Goal: Transaction & Acquisition: Purchase product/service

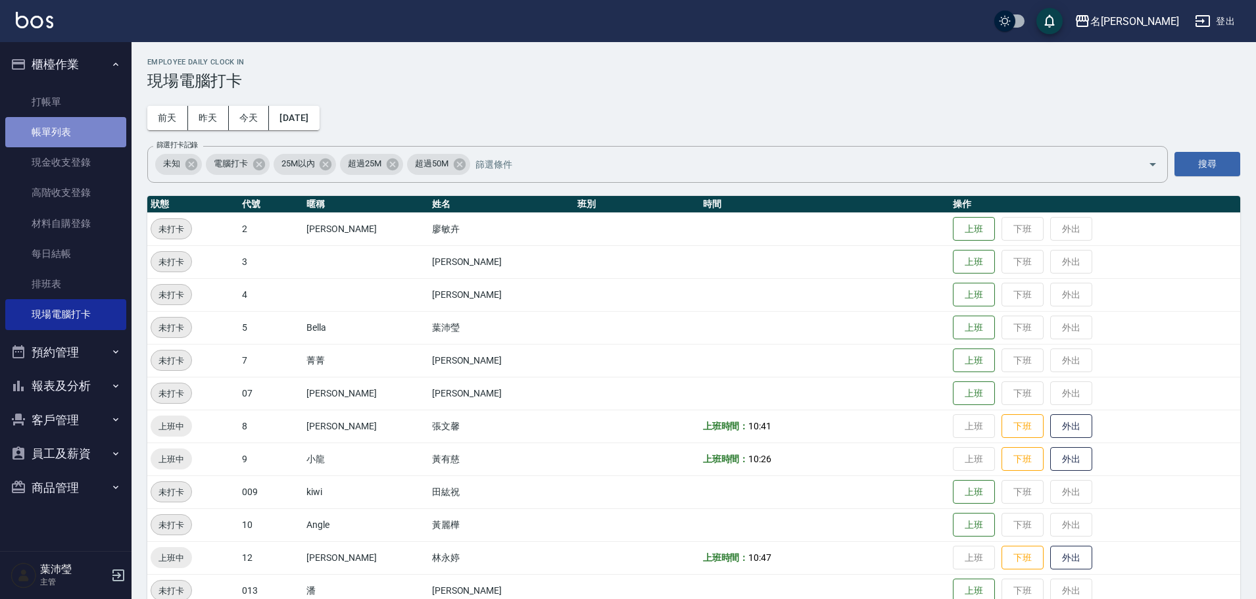
click at [55, 137] on link "帳單列表" at bounding box center [65, 132] width 121 height 30
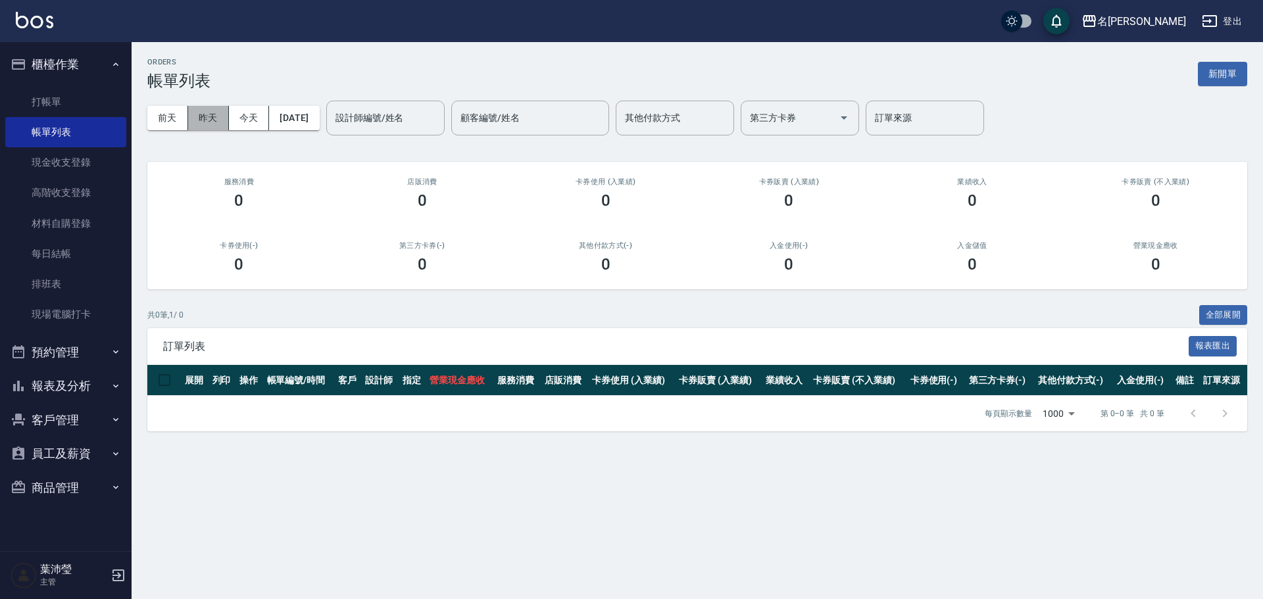
click at [199, 112] on button "昨天" at bounding box center [208, 118] width 41 height 24
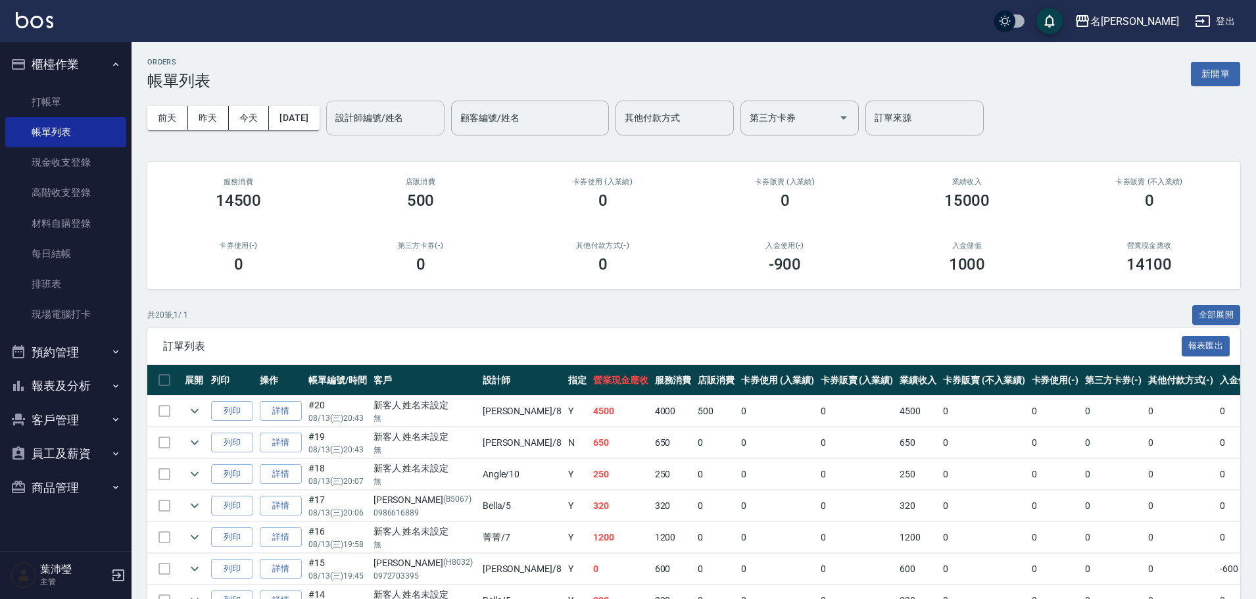
click at [379, 114] on input "設計師編號/姓名" at bounding box center [385, 118] width 107 height 23
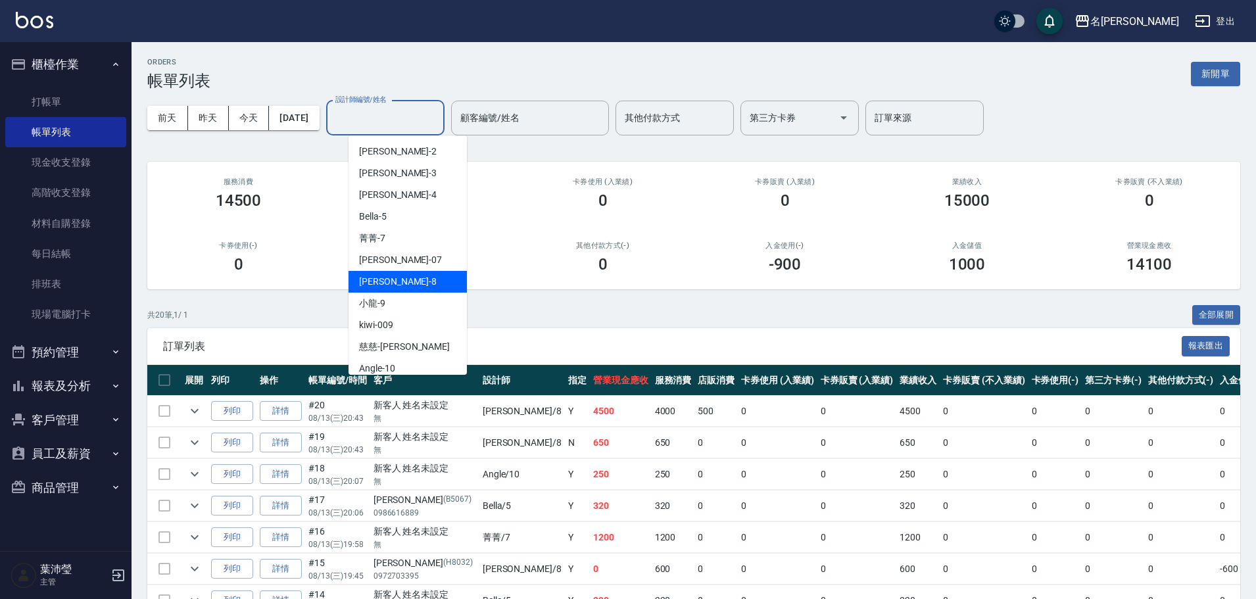
click at [391, 277] on span "Emma -8" at bounding box center [398, 282] width 78 height 14
type input "Emma-8"
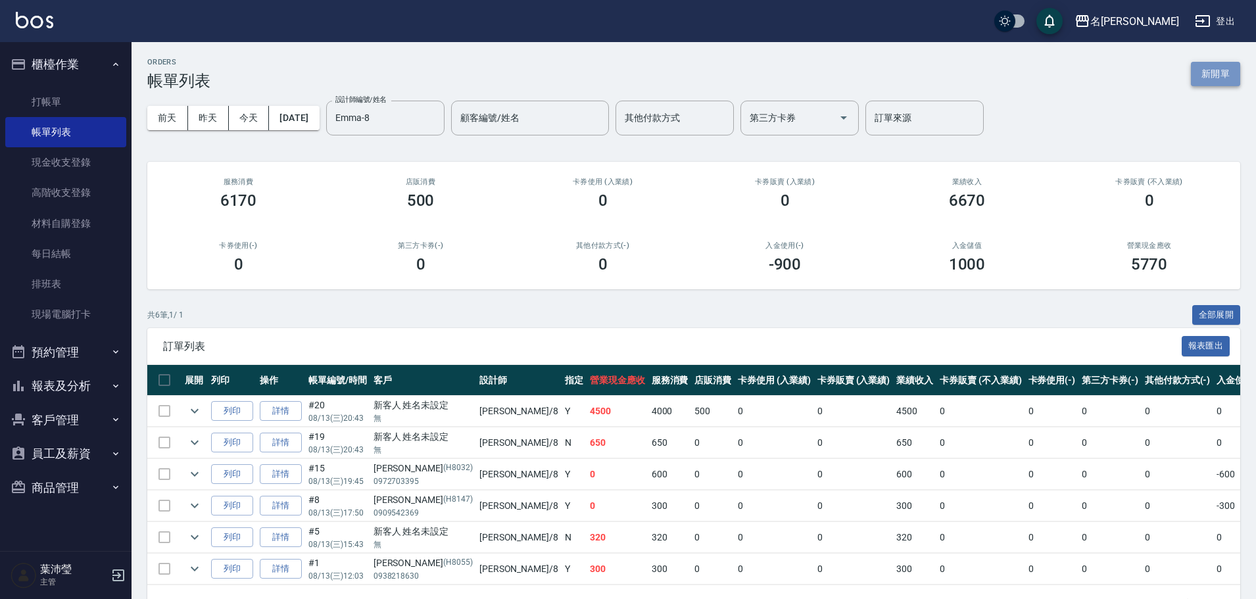
click at [1211, 73] on button "新開單" at bounding box center [1215, 74] width 49 height 24
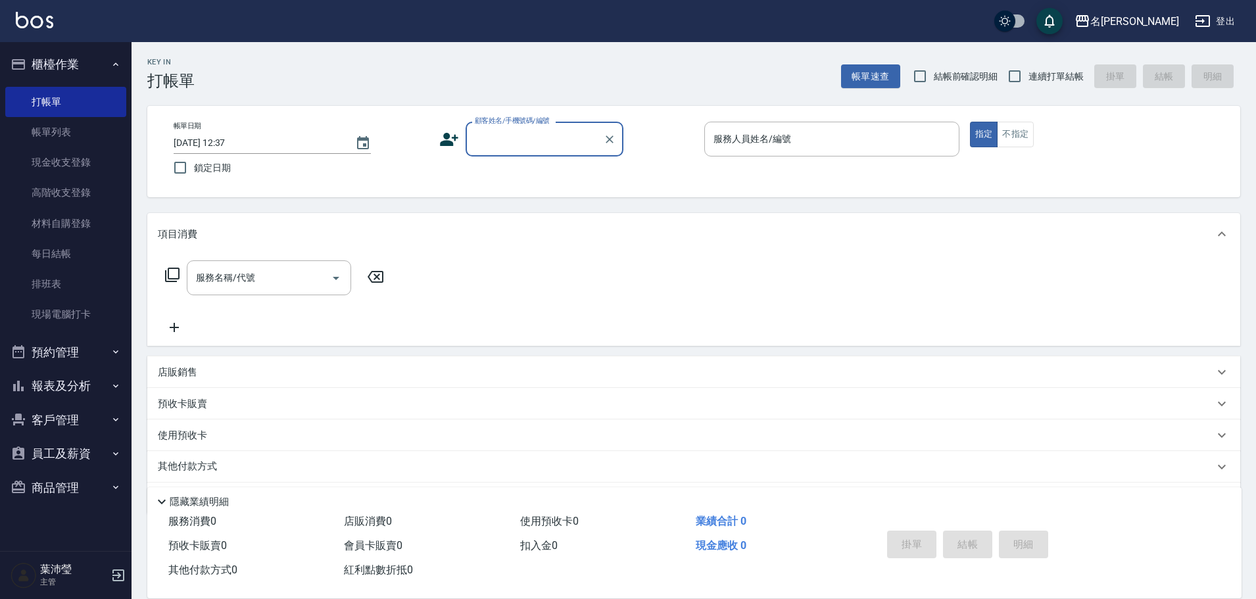
click at [562, 152] on div "顧客姓名/手機號碼/編號" at bounding box center [545, 139] width 158 height 35
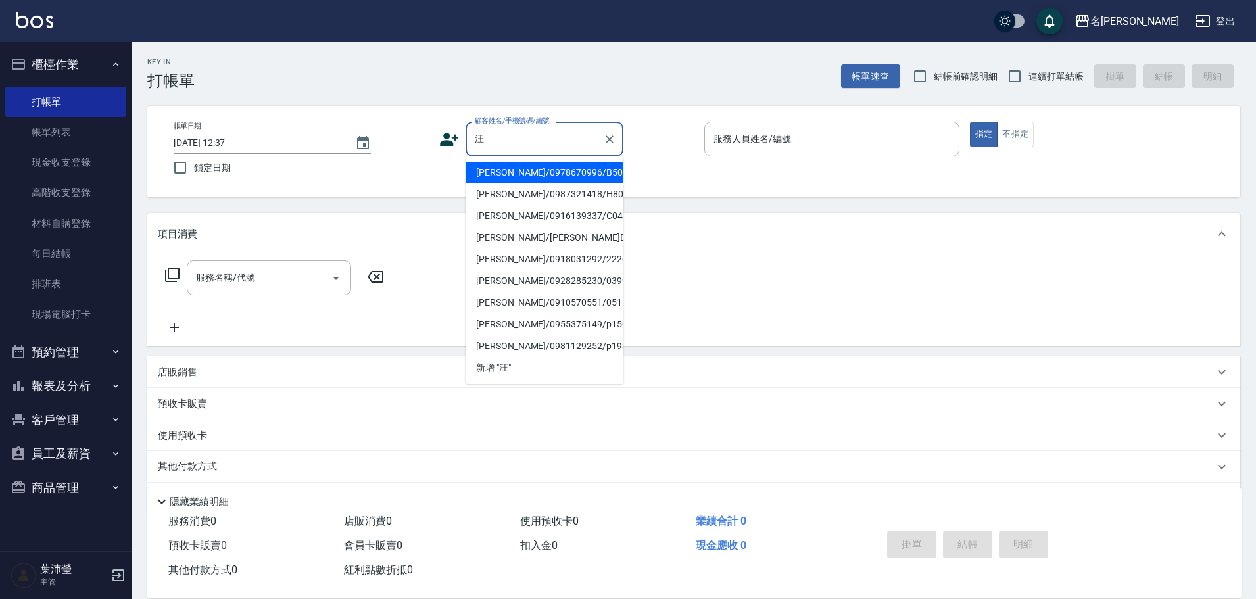
click at [499, 173] on li "[PERSON_NAME]/0978670996/B5040" at bounding box center [545, 173] width 158 height 22
type input "[PERSON_NAME]/0978670996/B5040"
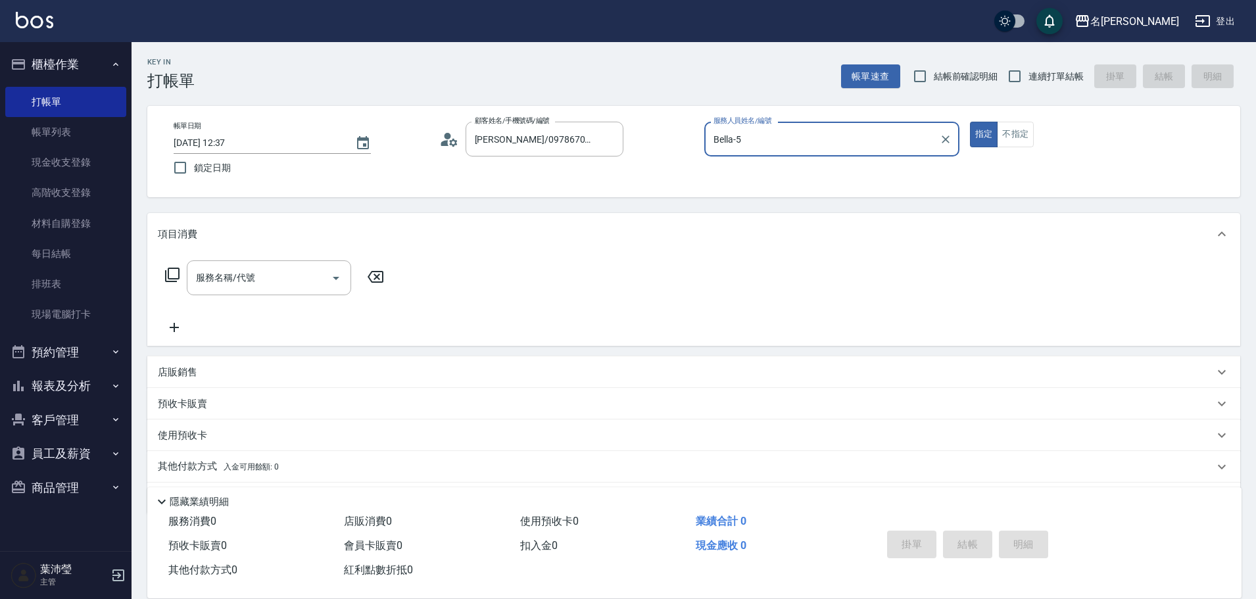
click at [796, 149] on input "Bella-5" at bounding box center [822, 139] width 224 height 23
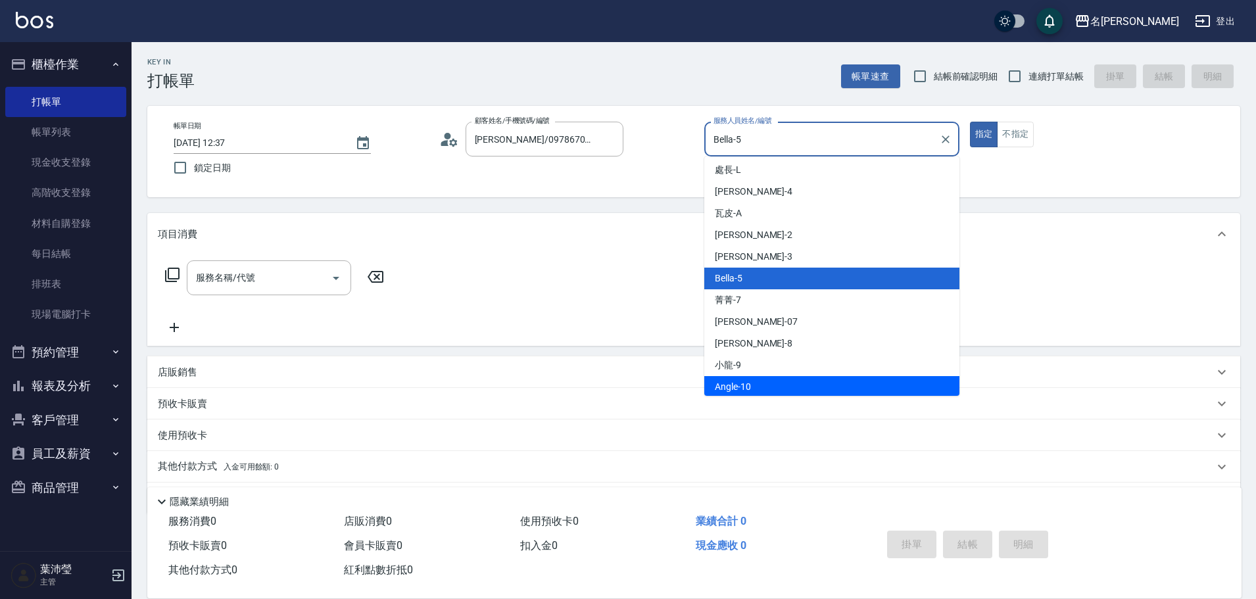
scroll to position [132, 0]
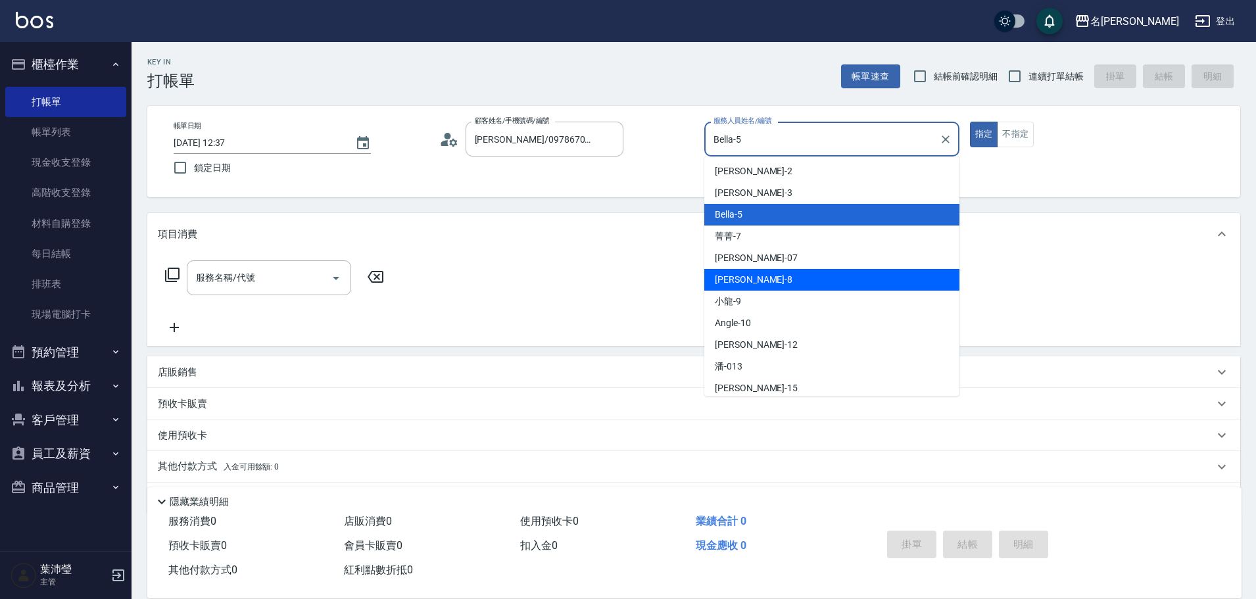
click at [751, 270] on div "Emma -8" at bounding box center [831, 280] width 255 height 22
type input "Emma-8"
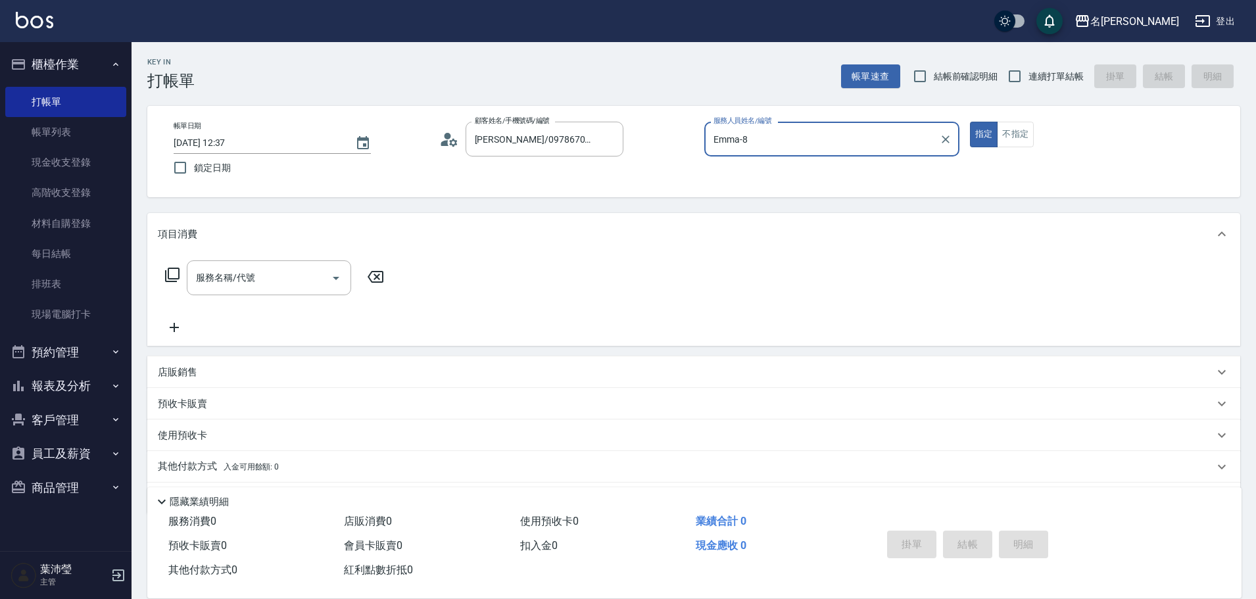
click at [280, 256] on div "服務名稱/代號 服務名稱/代號" at bounding box center [693, 300] width 1093 height 91
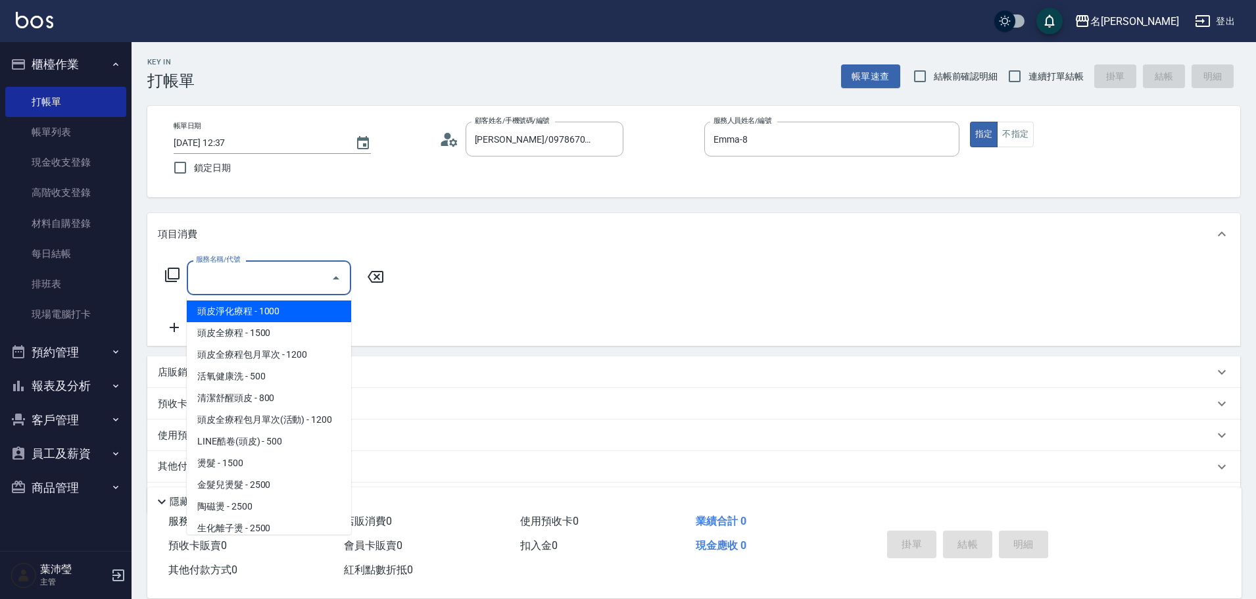
click at [279, 286] on input "服務名稱/代號" at bounding box center [259, 277] width 133 height 23
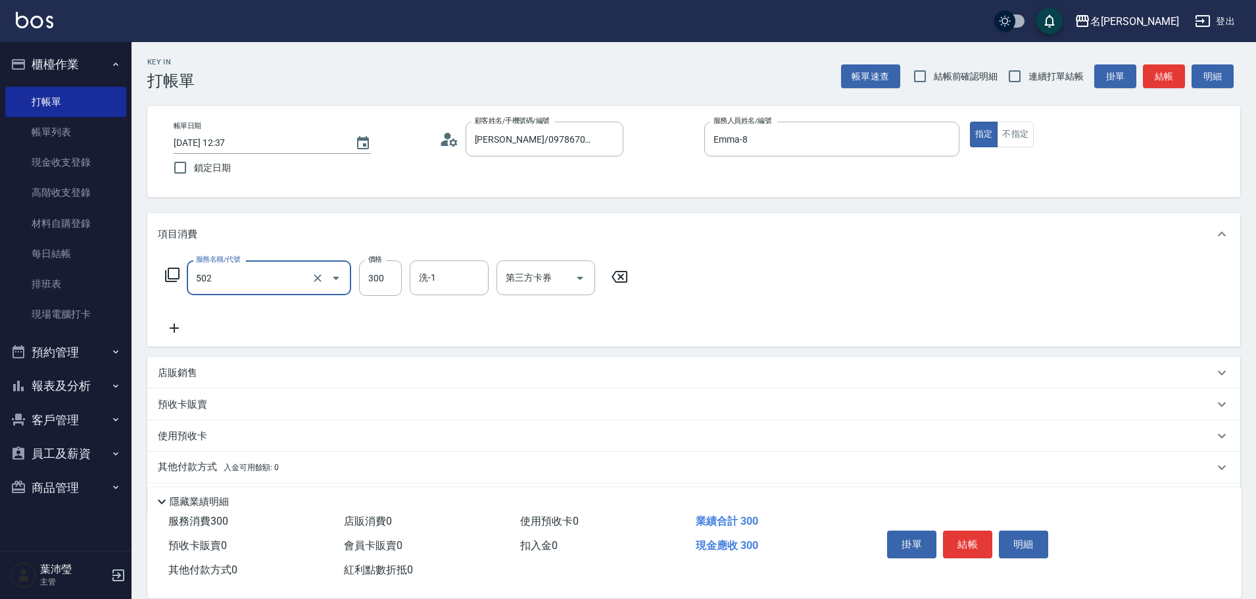
type input "洗髮(502)"
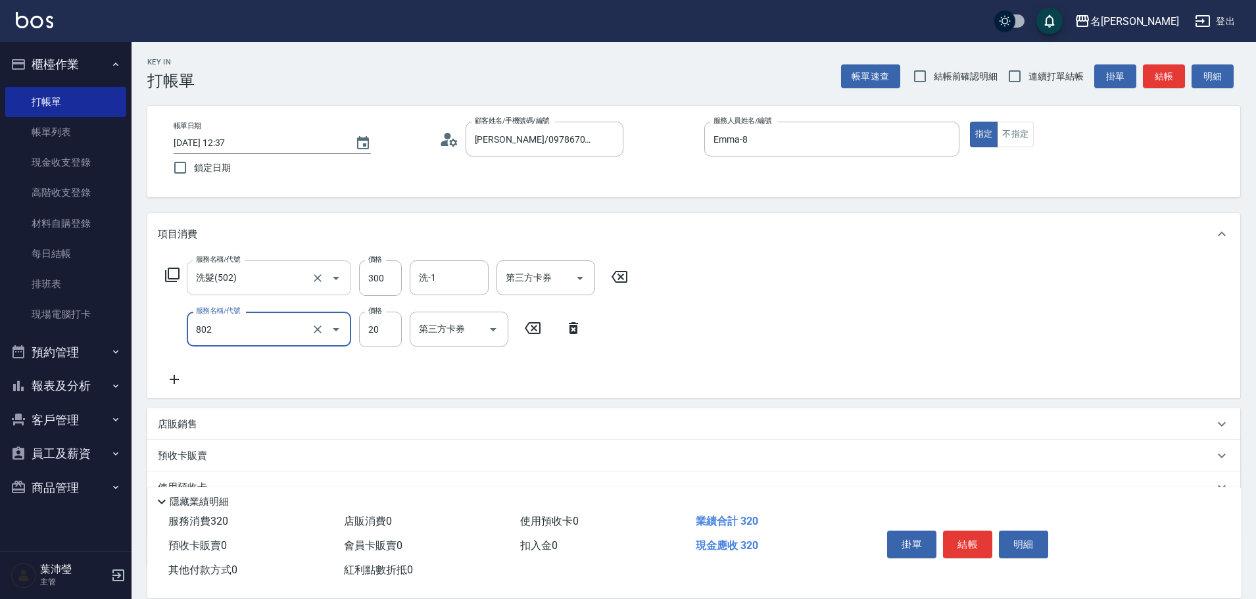
type input "潤絲(802)"
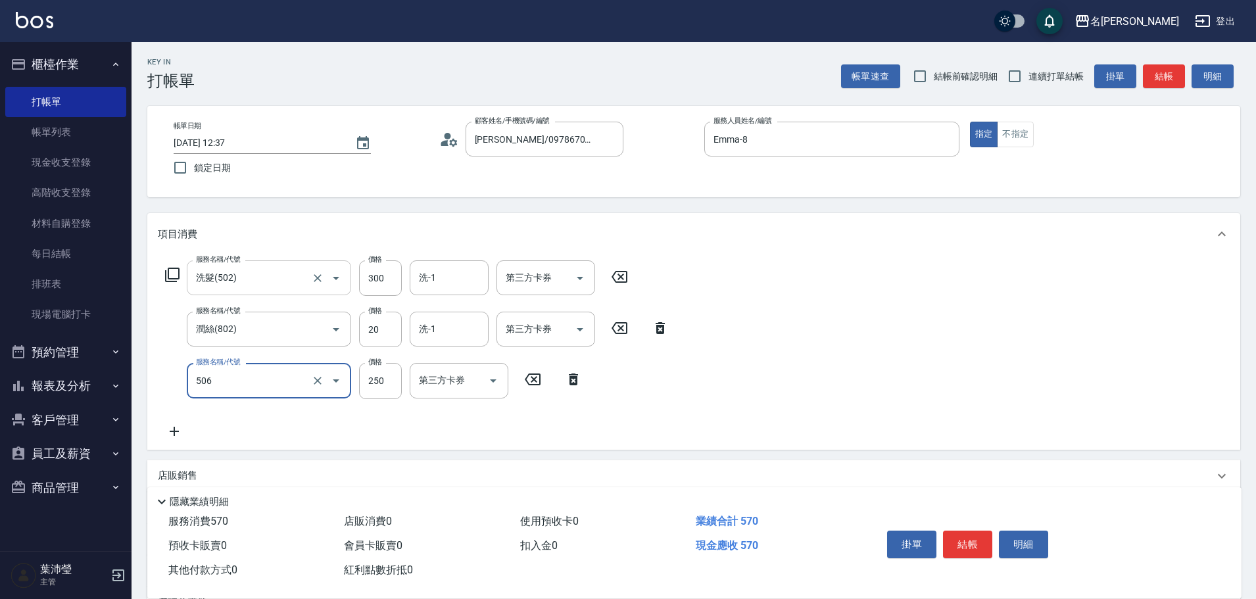
type input "洗髮(兒童)(506)"
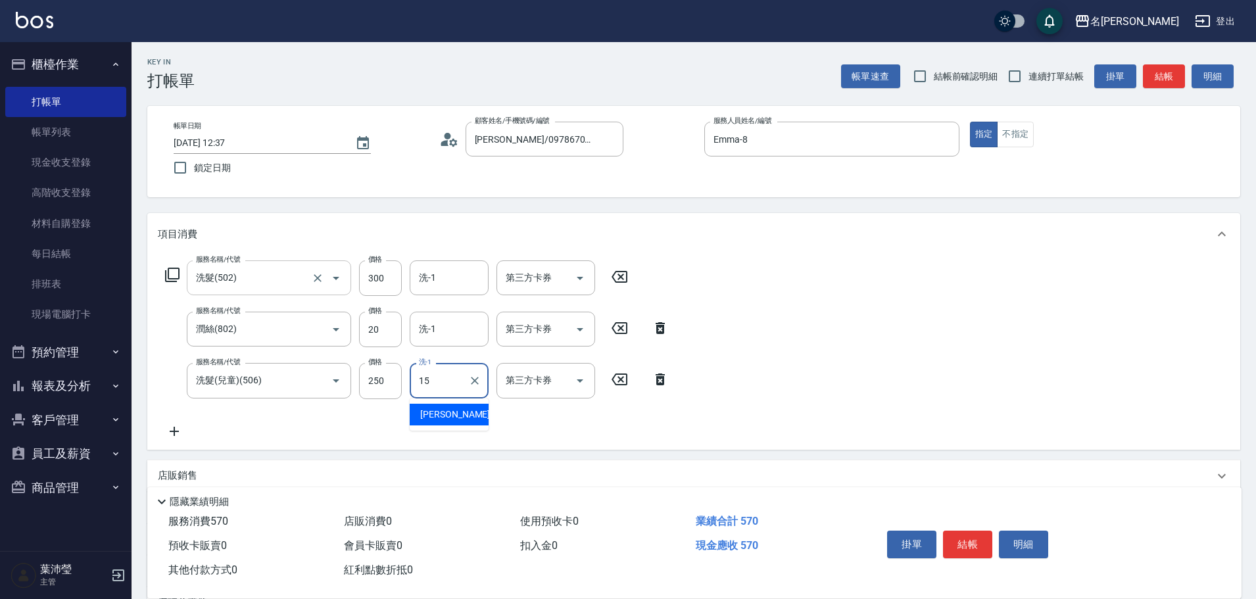
type input "慈均-15"
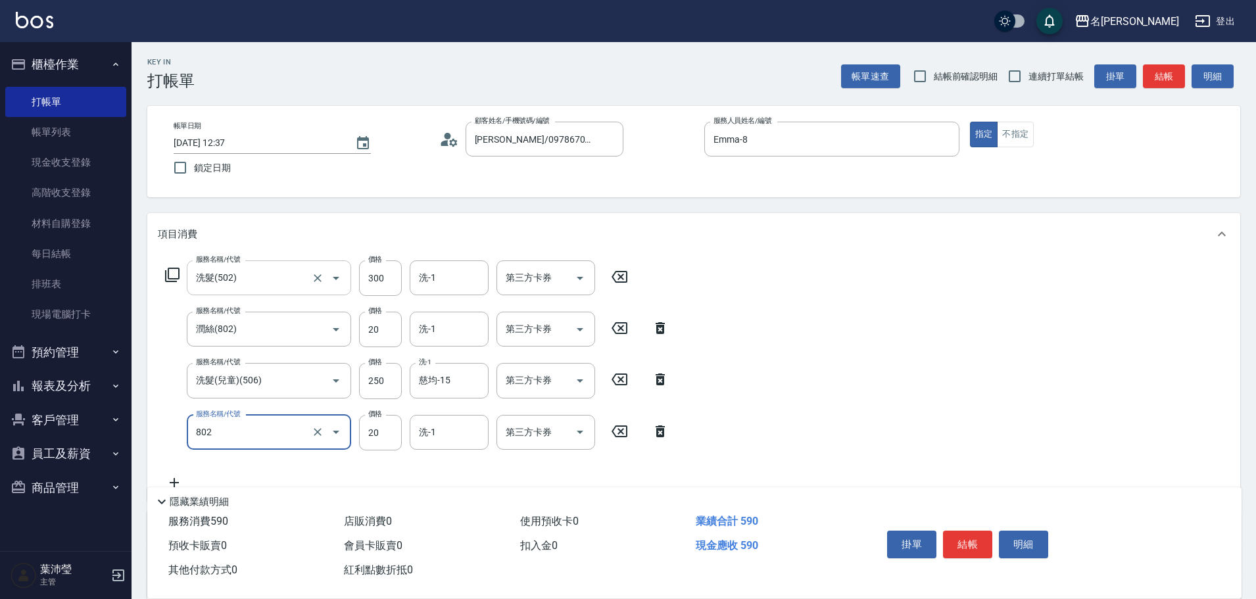
type input "潤絲(802)"
type input "慈均-15"
click at [972, 539] on button "結帳" at bounding box center [967, 545] width 49 height 28
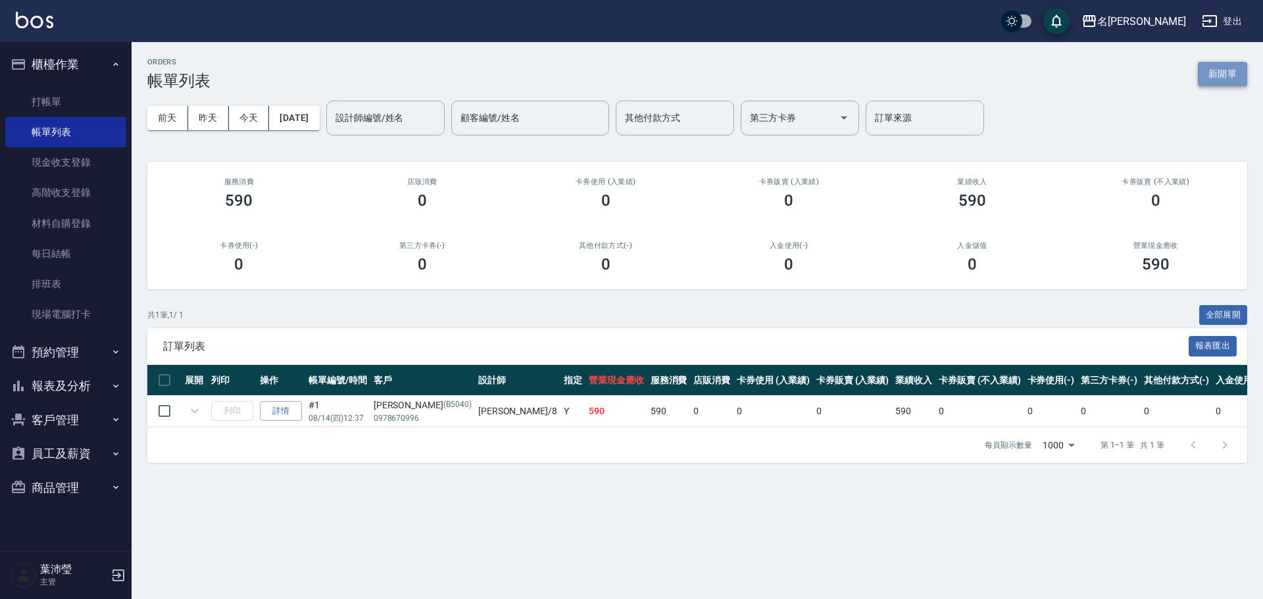
click at [1225, 76] on button "新開單" at bounding box center [1222, 74] width 49 height 24
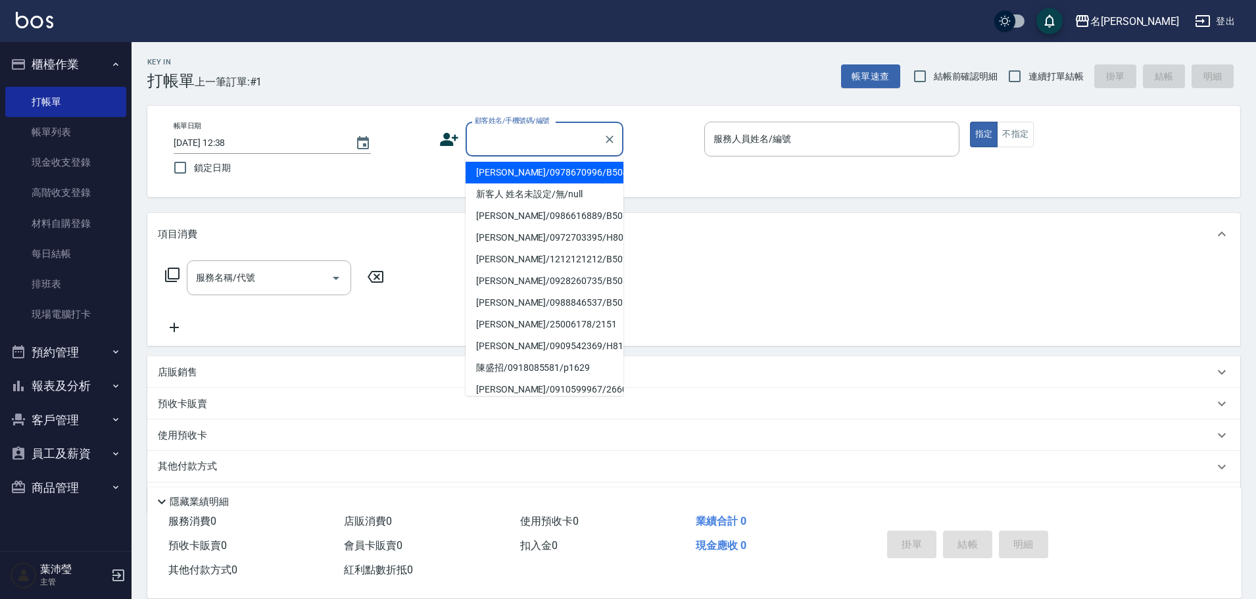
click at [481, 136] on input "顧客姓名/手機號碼/編號" at bounding box center [535, 139] width 126 height 23
type input "12"
drag, startPoint x: 491, startPoint y: 133, endPoint x: 421, endPoint y: 134, distance: 69.7
click at [421, 134] on div "帳單日期 [DATE] 12:38 鎖定日期 顧客姓名/手機號碼/編號 12 顧客姓名/手機號碼/編號 服務人員姓名/編號 服務人員姓名/編號 指定 不指定" at bounding box center [693, 152] width 1061 height 60
click at [561, 203] on li "新客人 姓名未設定/無/null" at bounding box center [545, 194] width 158 height 22
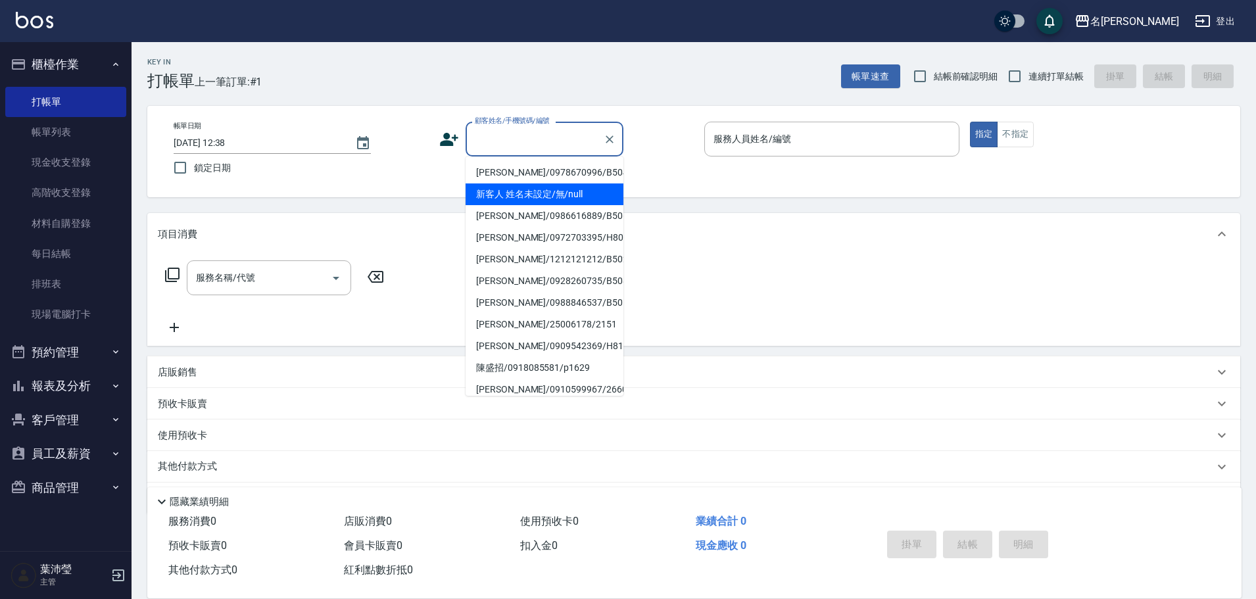
type input "新客人 姓名未設定/無/null"
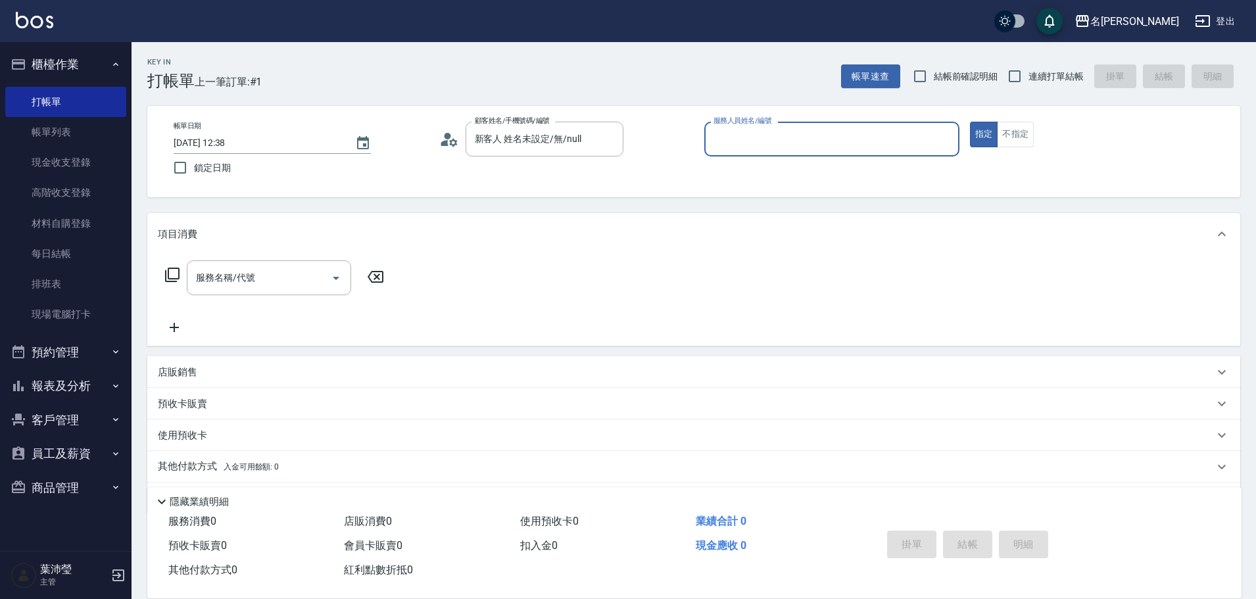
click at [809, 139] on input "服務人員姓名/編號" at bounding box center [831, 139] width 243 height 23
type input "[PERSON_NAME]-12"
type button "true"
click at [1028, 125] on button "不指定" at bounding box center [1015, 135] width 37 height 26
click at [330, 267] on div at bounding box center [336, 277] width 20 height 35
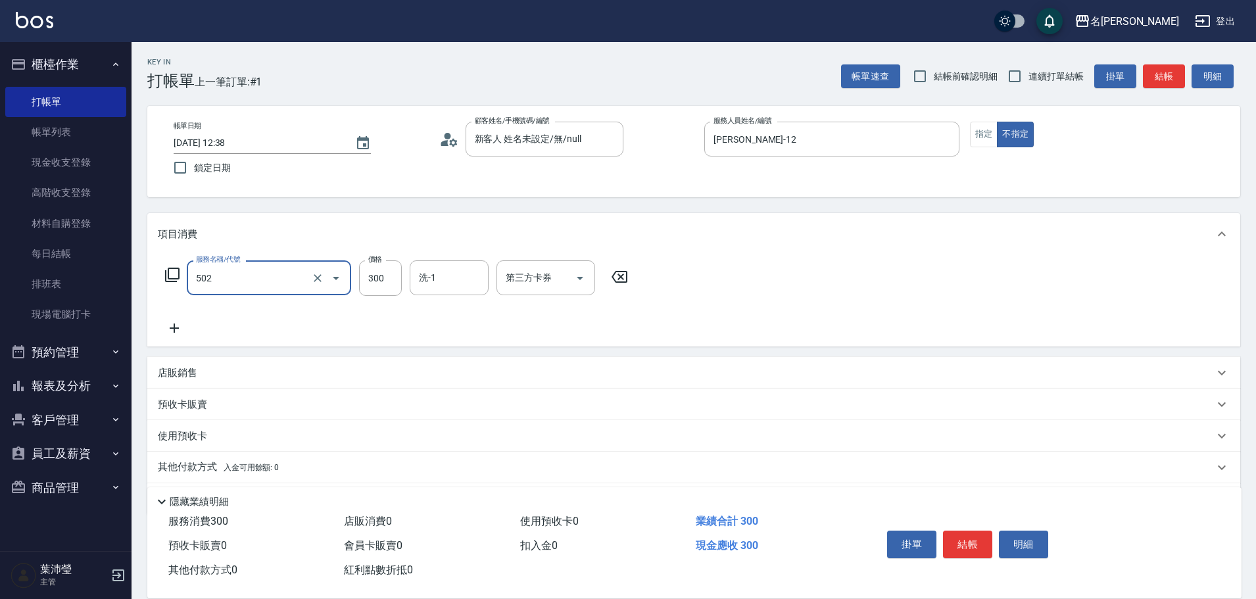
type input "洗髮(502)"
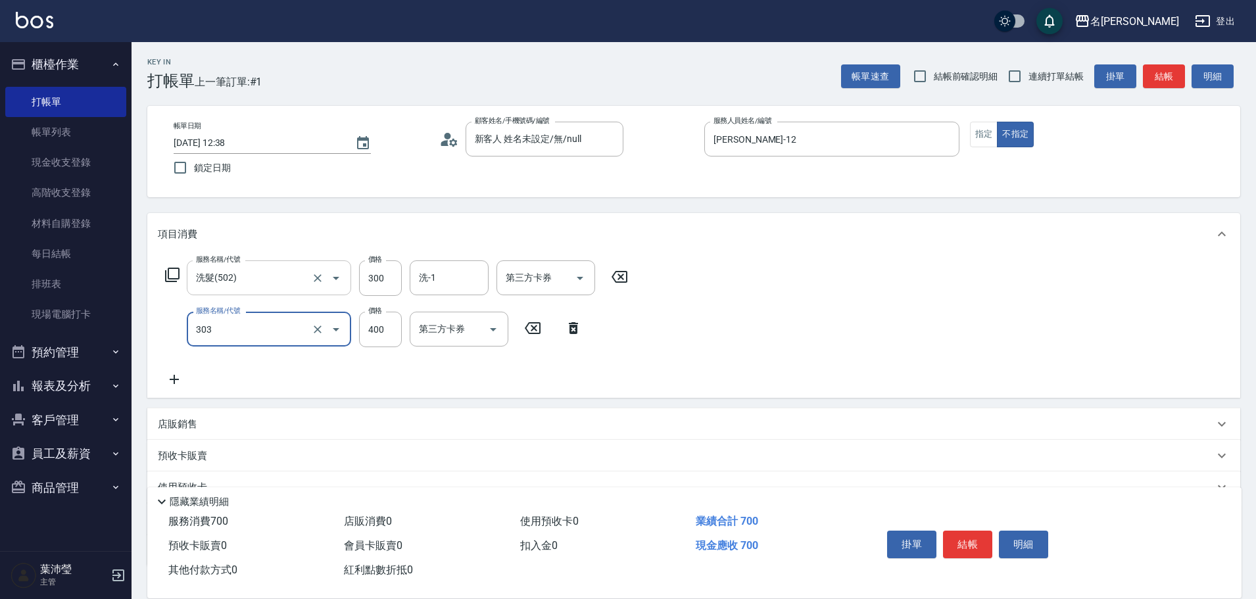
type input "剪髮C級設計師(303)"
type input "350"
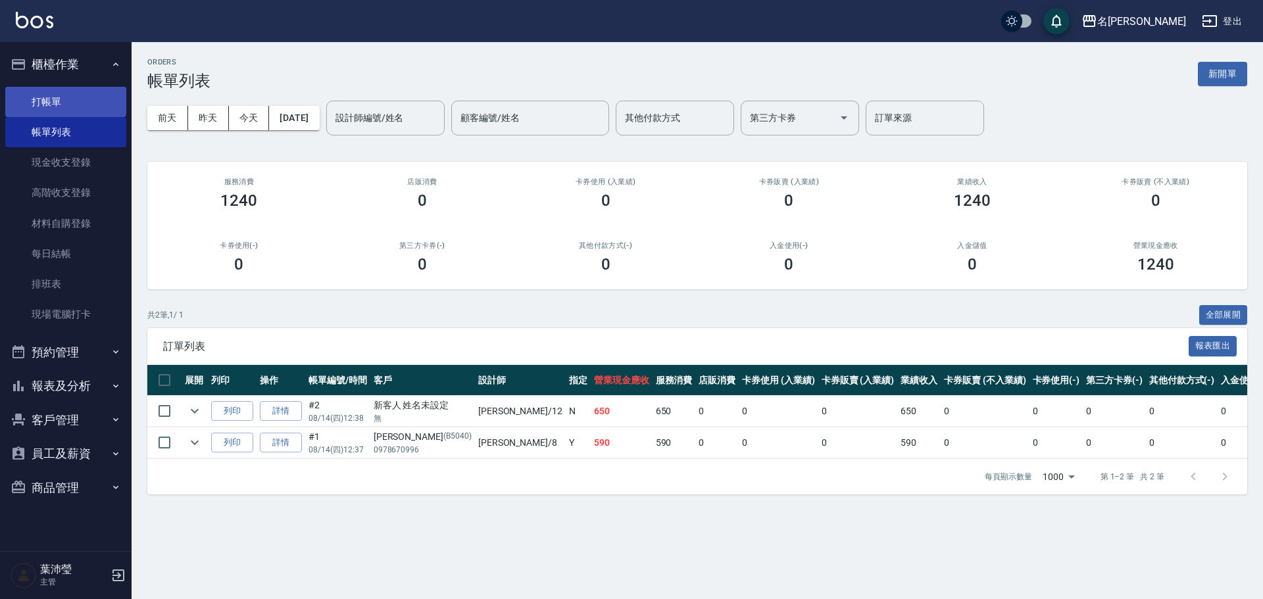
click at [67, 91] on link "打帳單" at bounding box center [65, 102] width 121 height 30
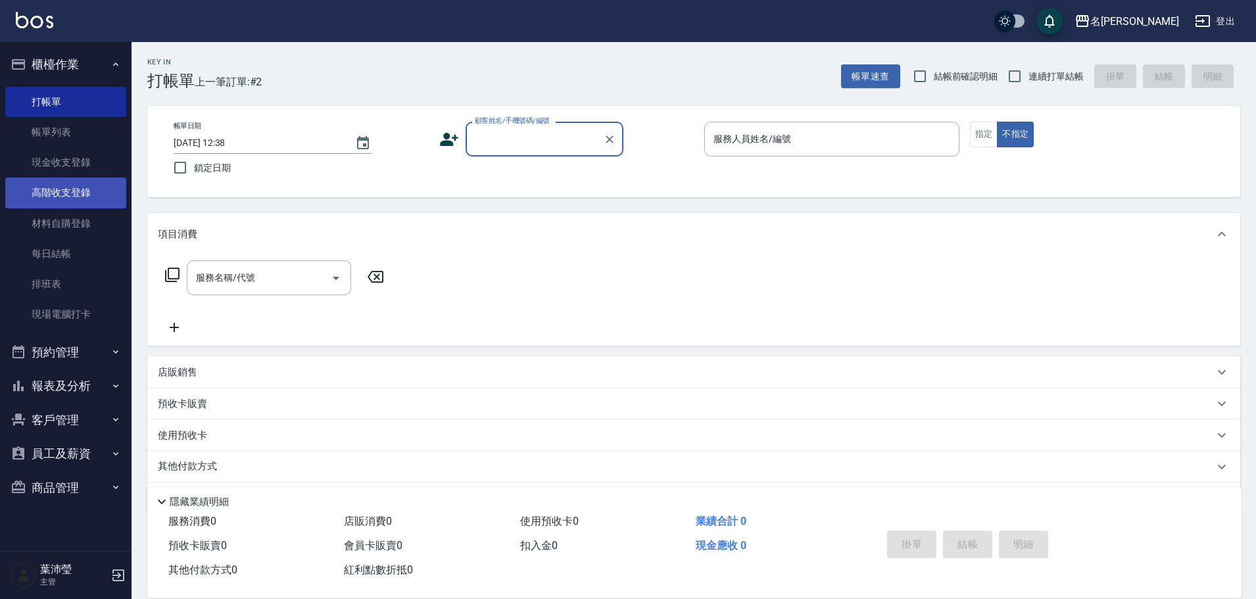
click at [85, 191] on link "高階收支登錄" at bounding box center [65, 193] width 121 height 30
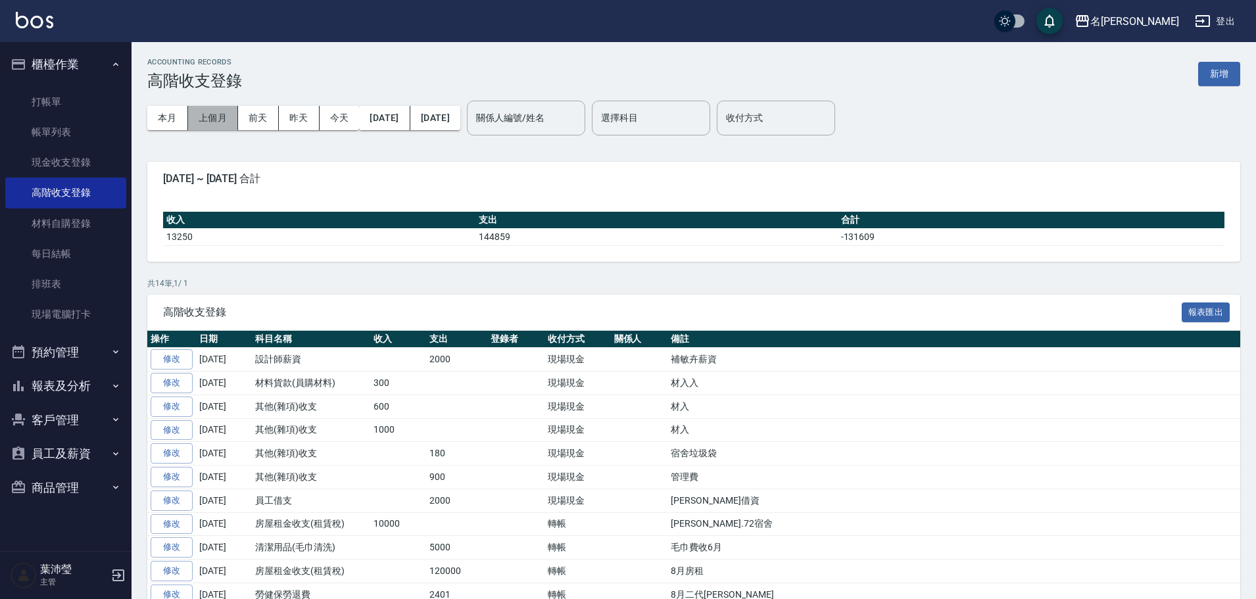
click at [207, 116] on button "上個月" at bounding box center [213, 118] width 50 height 24
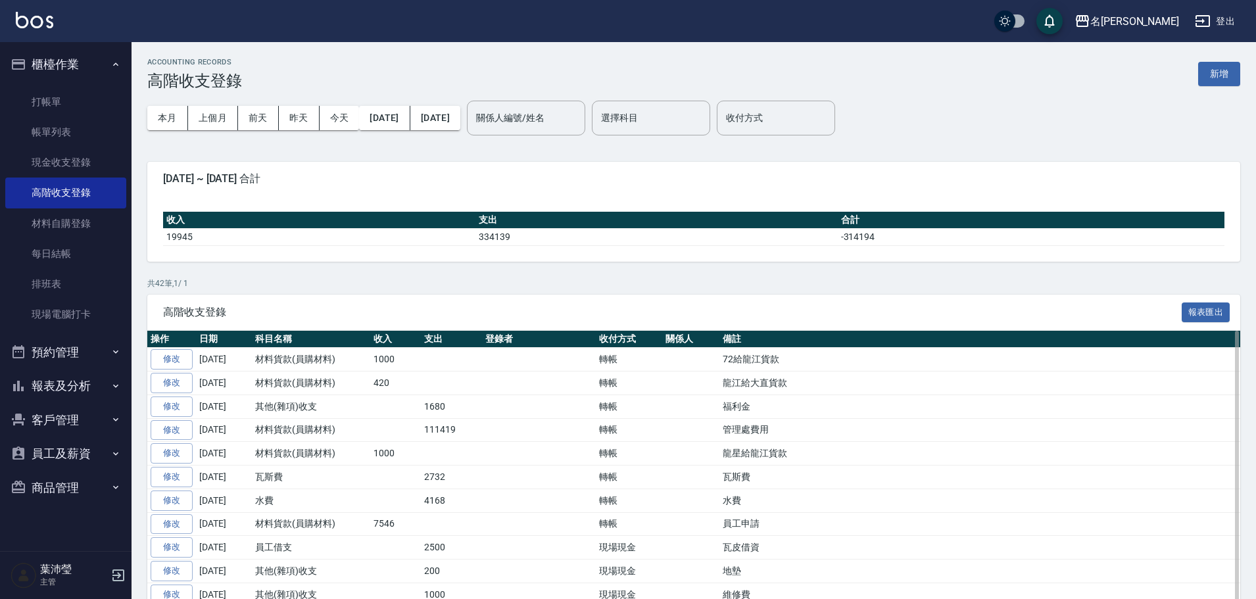
click at [719, 450] on td "龍星給龍江貨款" at bounding box center [979, 454] width 521 height 24
click at [160, 124] on button "本月" at bounding box center [167, 118] width 41 height 24
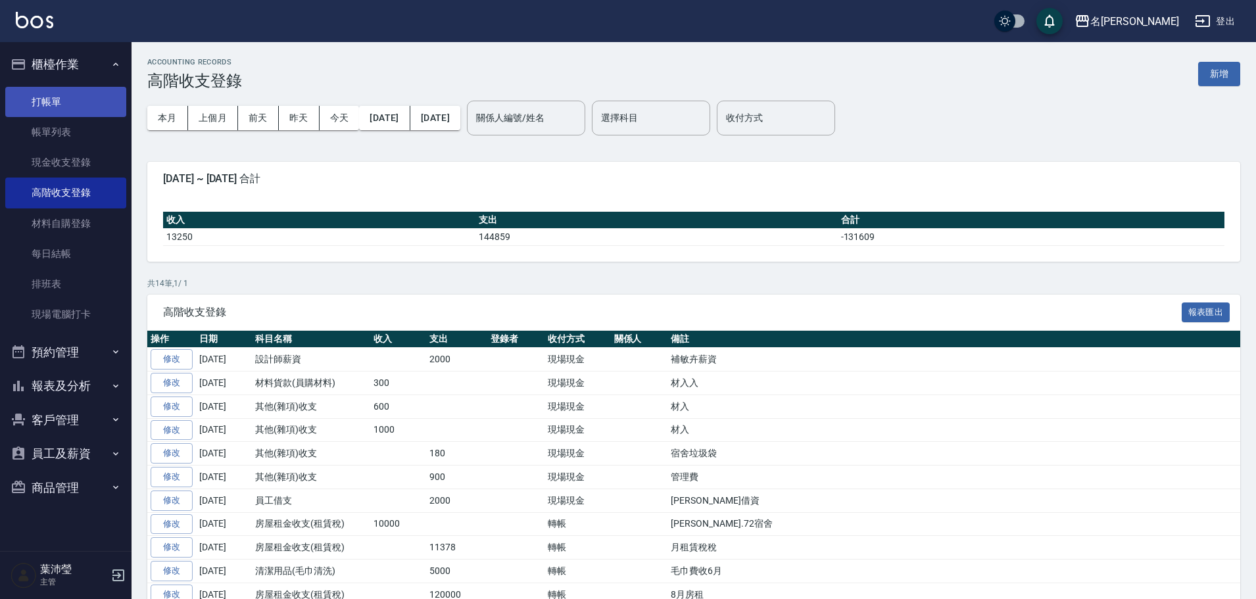
click at [93, 105] on link "打帳單" at bounding box center [65, 102] width 121 height 30
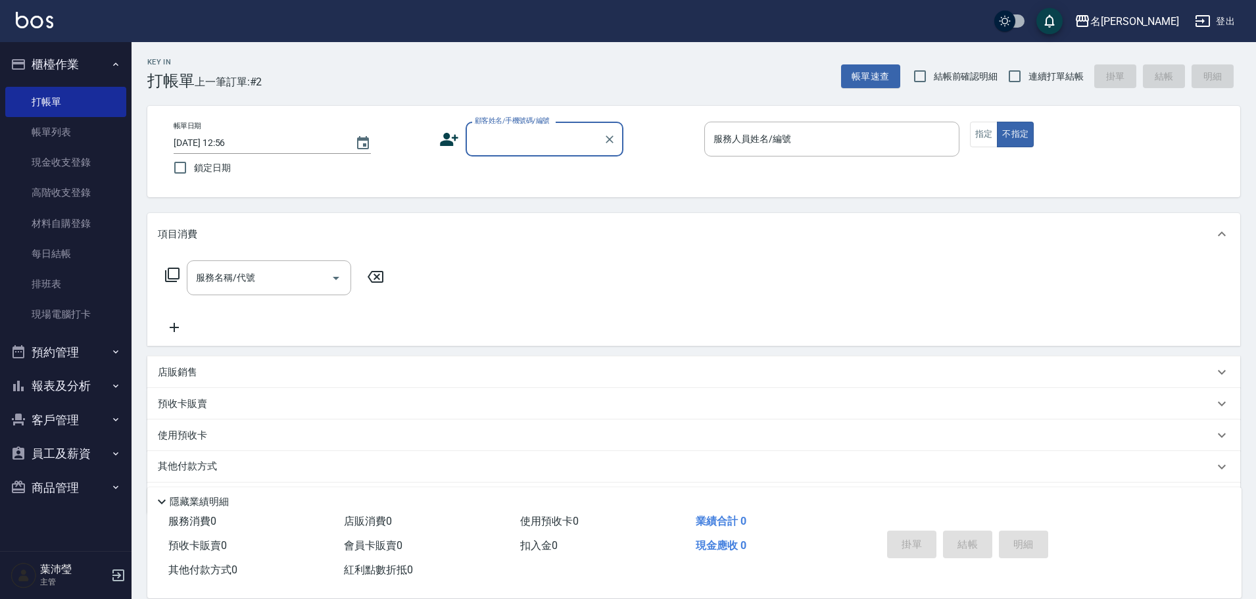
click at [510, 135] on input "顧客姓名/手機號碼/編號" at bounding box center [535, 139] width 126 height 23
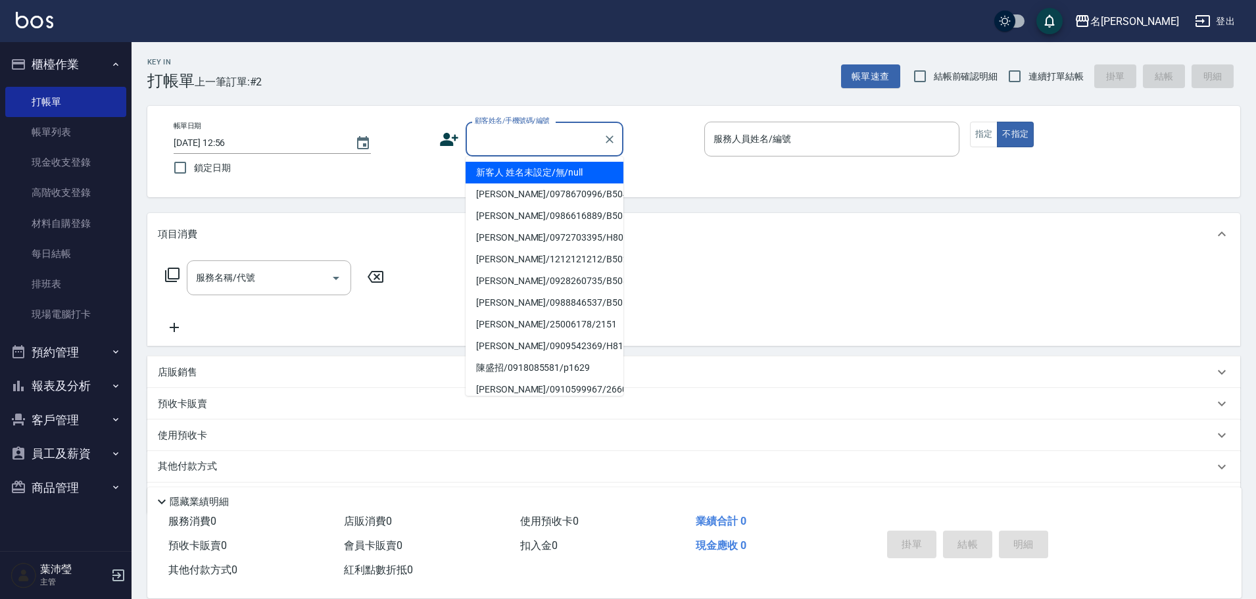
click at [525, 171] on li "新客人 姓名未設定/無/null" at bounding box center [545, 173] width 158 height 22
type input "新客人 姓名未設定/無/null"
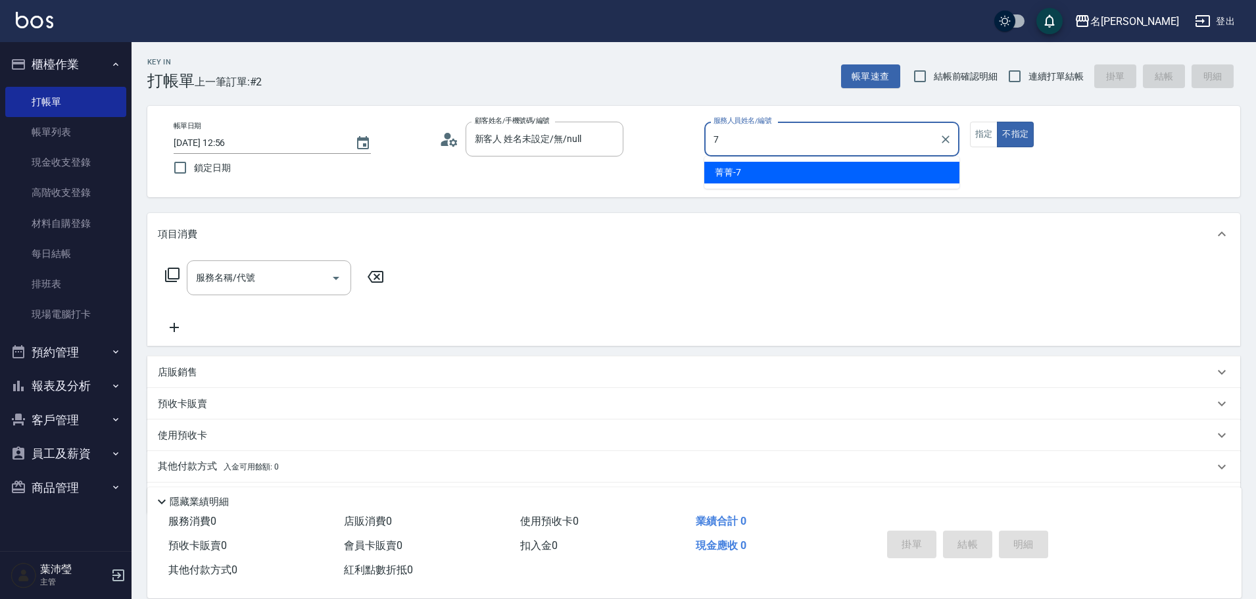
click at [844, 177] on div "菁菁 -7" at bounding box center [831, 173] width 255 height 22
type input "菁菁-7"
click at [990, 137] on button "指定" at bounding box center [984, 135] width 28 height 26
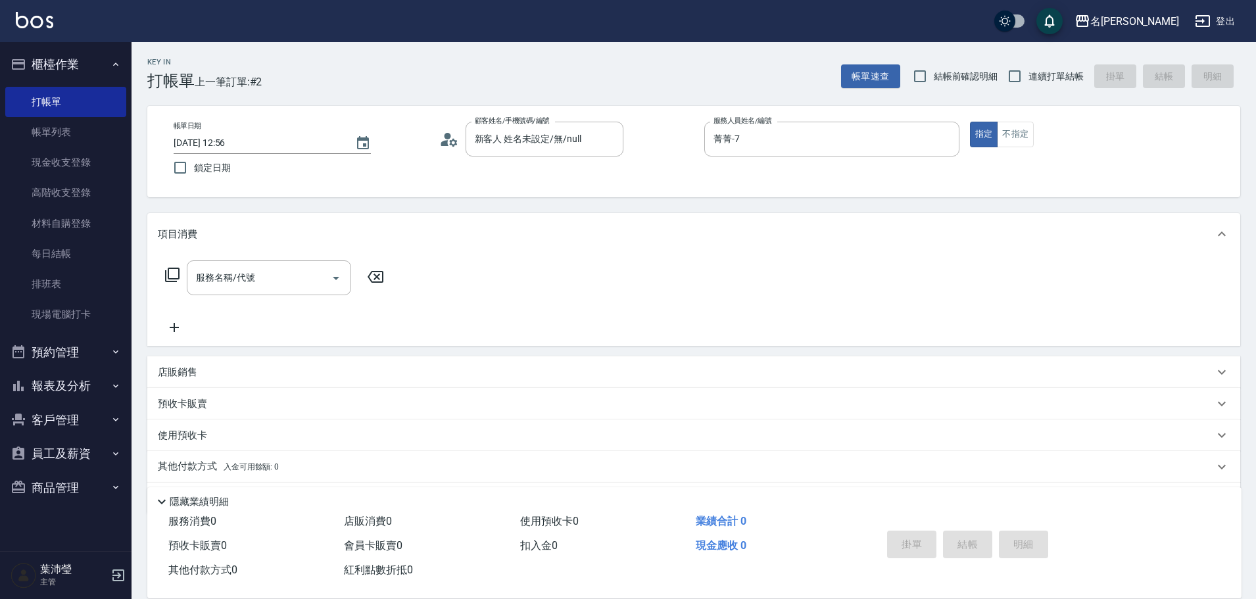
click at [172, 270] on icon at bounding box center [172, 275] width 16 height 16
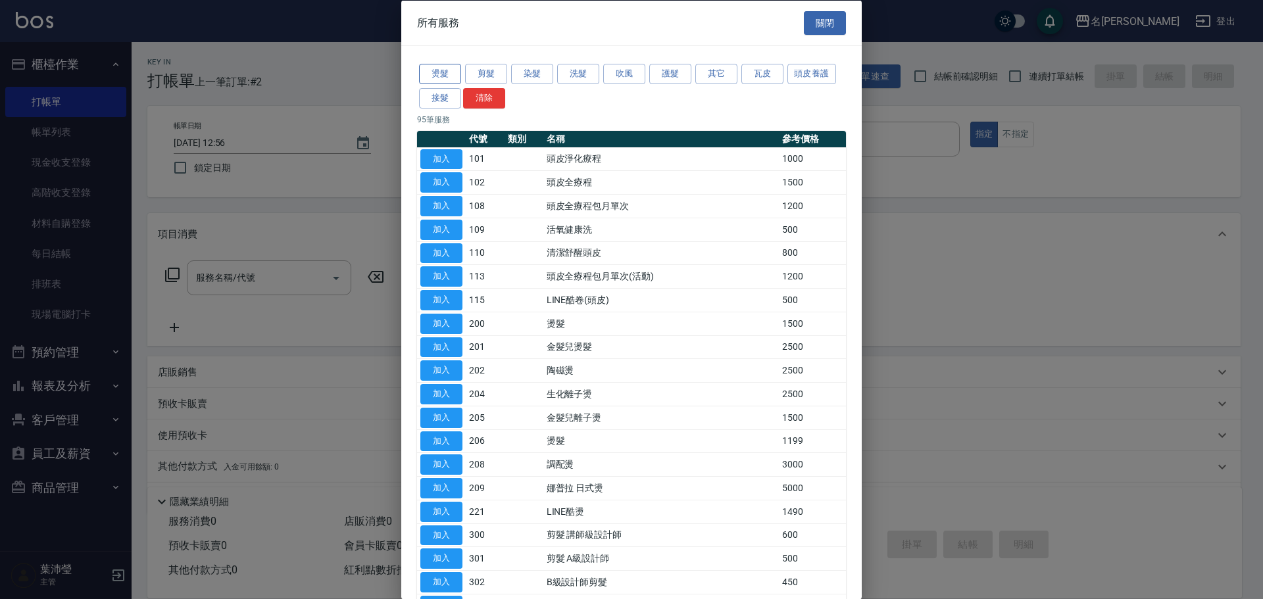
click at [447, 72] on button "燙髮" at bounding box center [440, 74] width 42 height 20
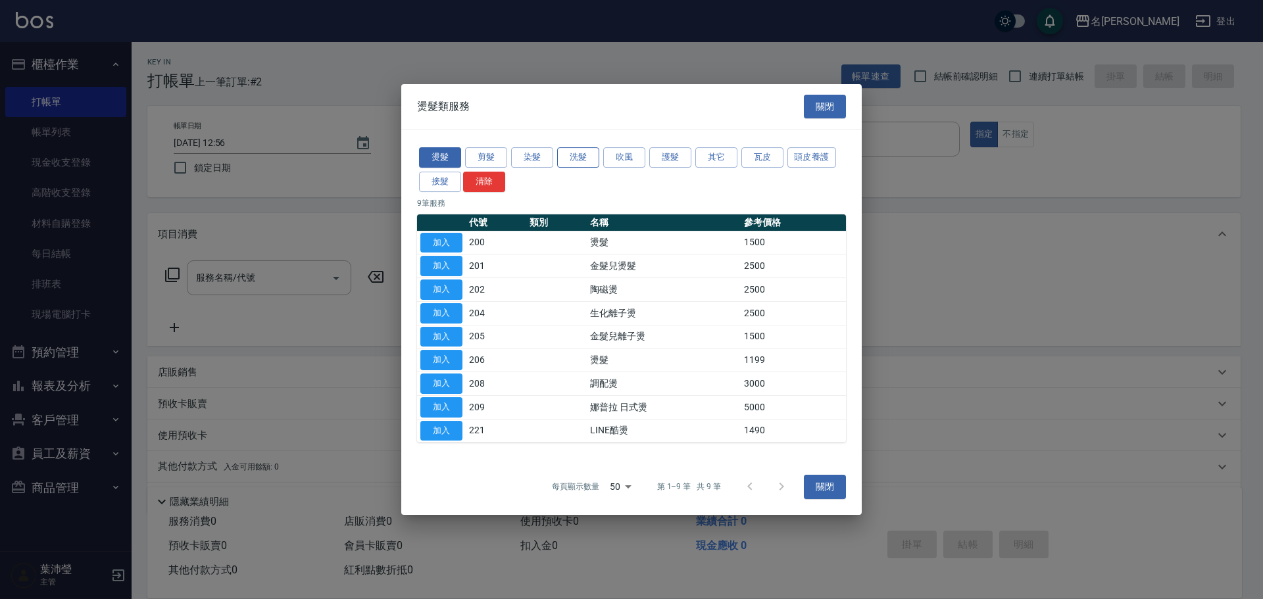
click at [585, 156] on button "洗髮" at bounding box center [578, 157] width 42 height 20
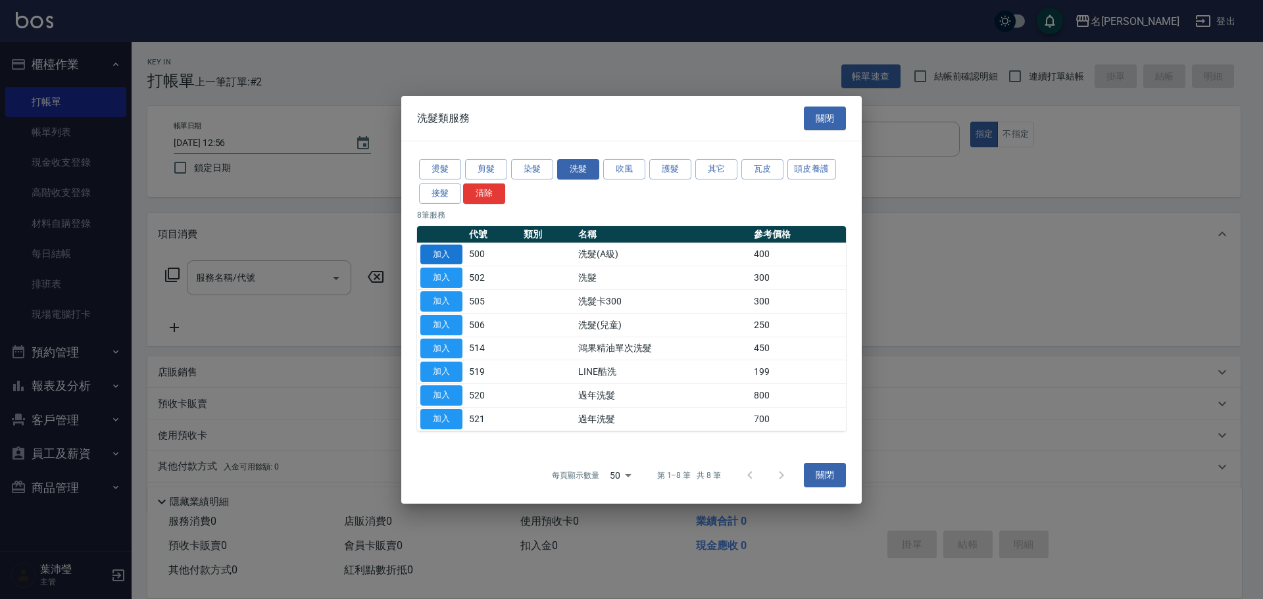
click at [443, 254] on button "加入" at bounding box center [441, 254] width 42 height 20
type input "洗髮(A級)(500)"
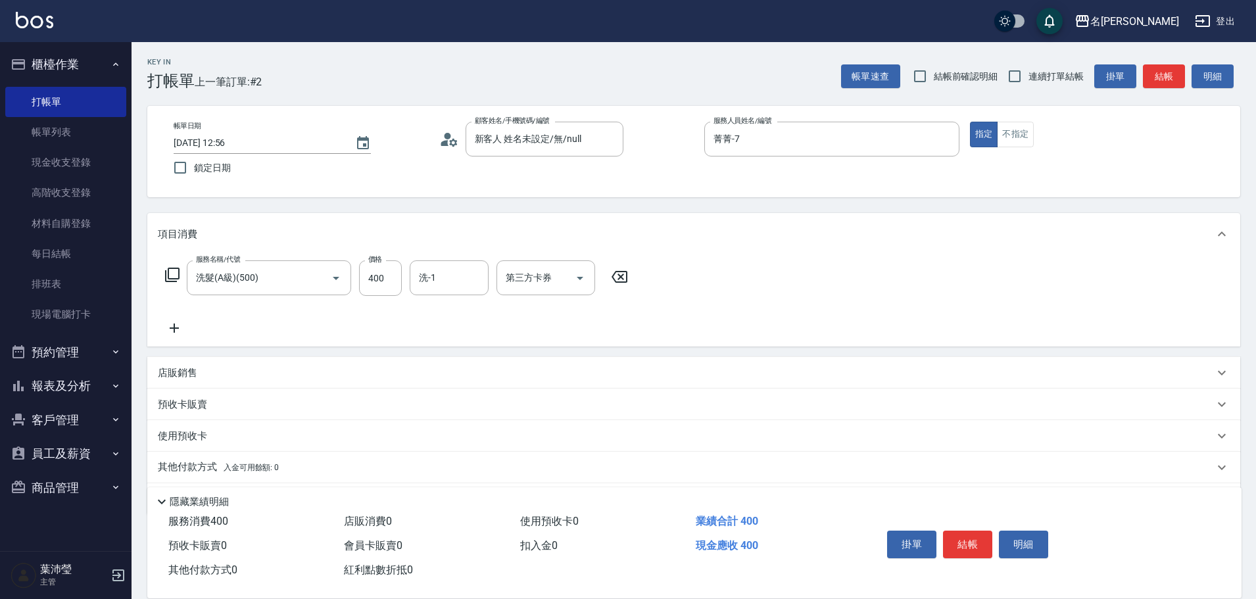
click at [158, 272] on div "服務名稱/代號 洗髮(A級)(500) 服務名稱/代號 價格 400 價格 洗-1 洗-1 第三方卡券 第三方卡券" at bounding box center [397, 278] width 478 height 36
click at [162, 274] on div "服務名稱/代號 洗髮(A級)(500) 服務名稱/代號 價格 400 價格 洗-1 洗-1 第三方卡券 第三方卡券" at bounding box center [397, 278] width 478 height 36
click at [169, 275] on icon at bounding box center [172, 275] width 14 height 14
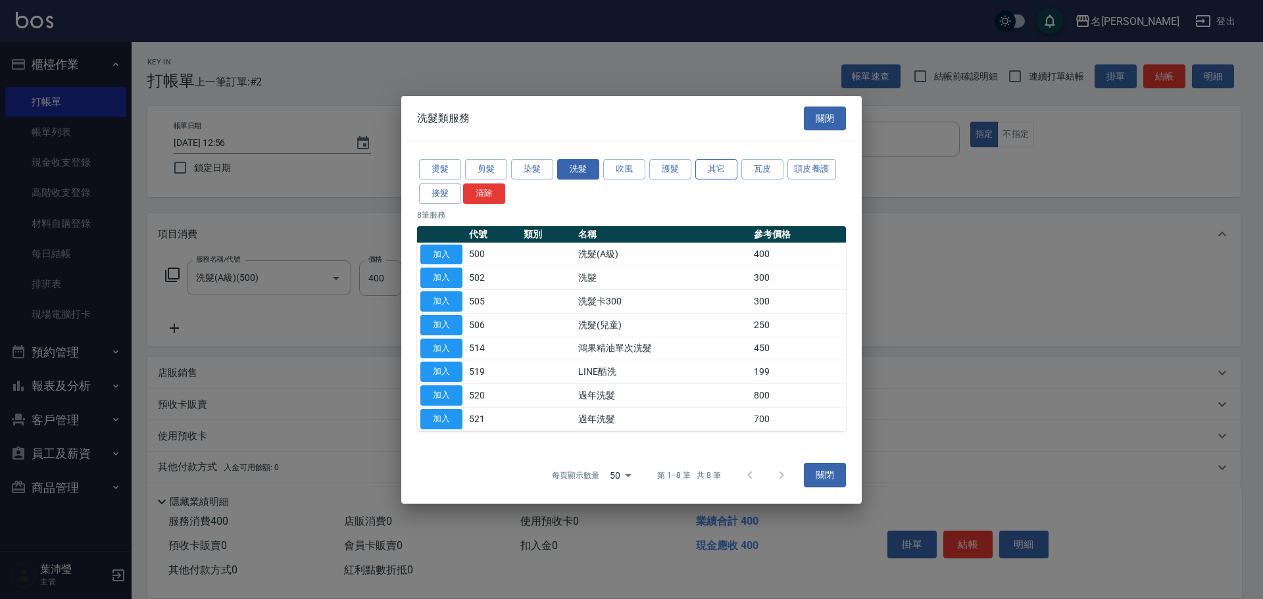
click at [717, 170] on button "其它" at bounding box center [716, 169] width 42 height 20
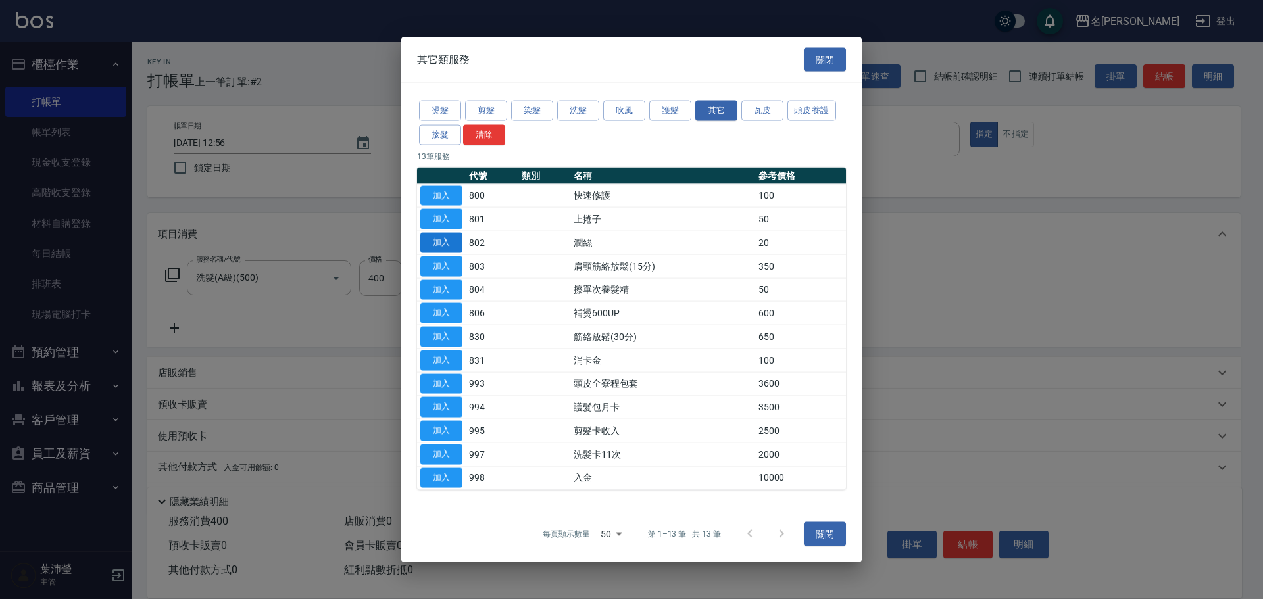
click at [448, 249] on button "加入" at bounding box center [441, 243] width 42 height 20
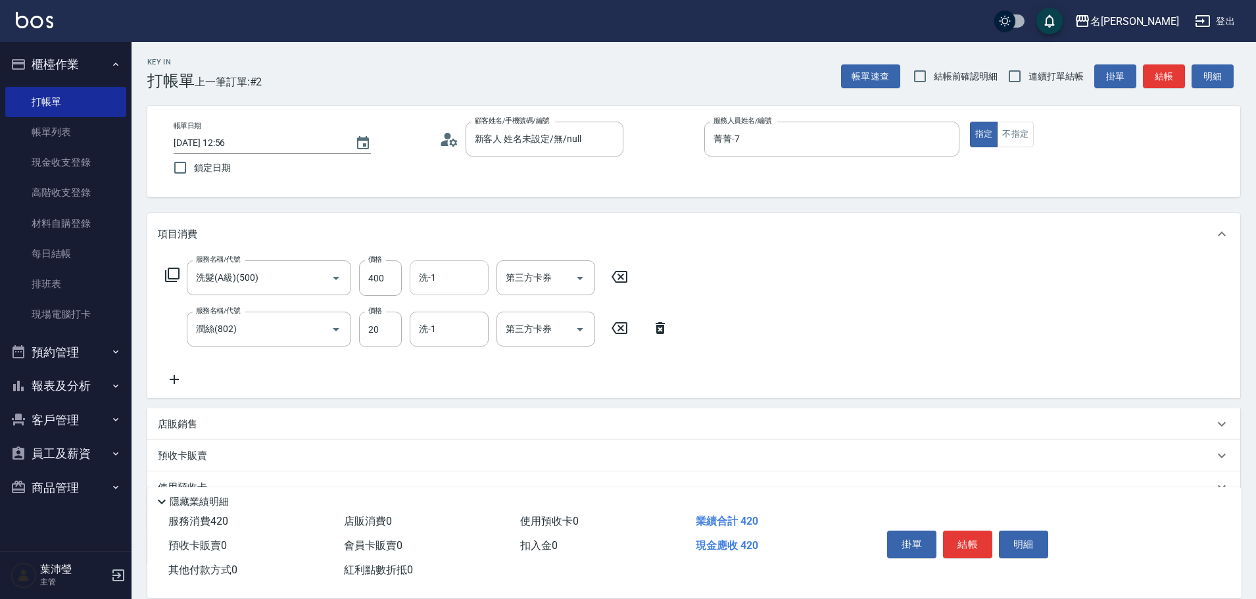
click at [433, 279] on input "洗-1" at bounding box center [449, 277] width 67 height 23
drag, startPoint x: 443, startPoint y: 304, endPoint x: 450, endPoint y: 308, distance: 8.0
click at [445, 304] on div "[PERSON_NAME] -12" at bounding box center [449, 312] width 79 height 22
type input "[PERSON_NAME]-12"
click at [454, 318] on input "洗-1" at bounding box center [449, 329] width 67 height 23
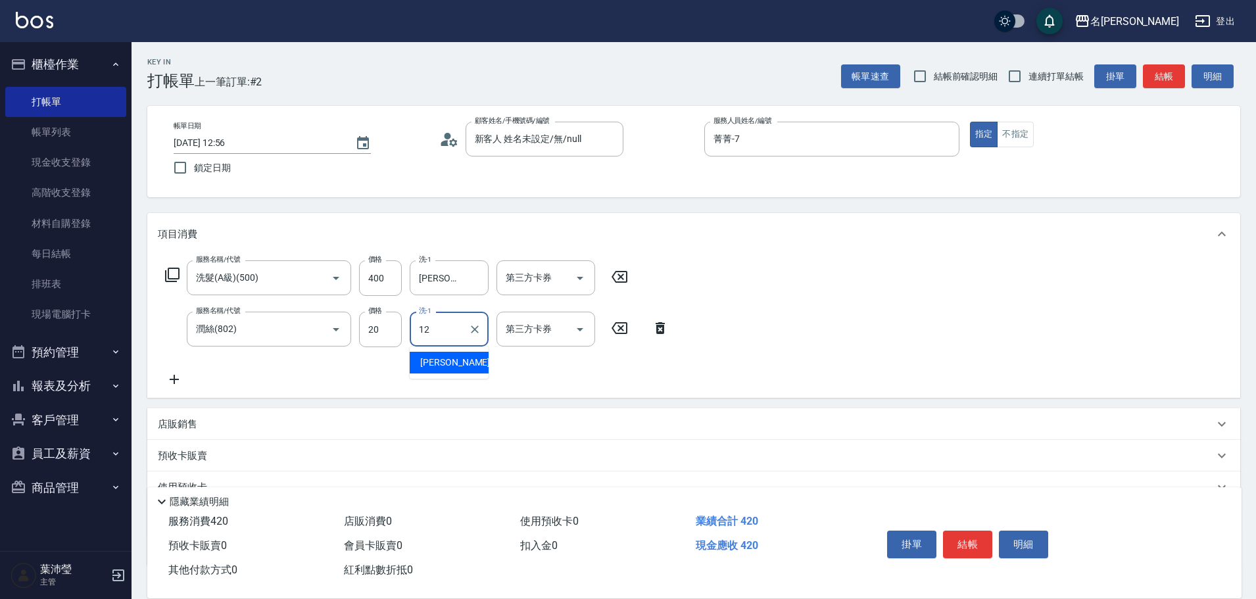
click at [448, 364] on span "[PERSON_NAME] -12" at bounding box center [461, 363] width 83 height 14
type input "[PERSON_NAME]-12"
click at [961, 531] on button "結帳" at bounding box center [967, 545] width 49 height 28
